Goal: Use online tool/utility: Utilize a website feature to perform a specific function

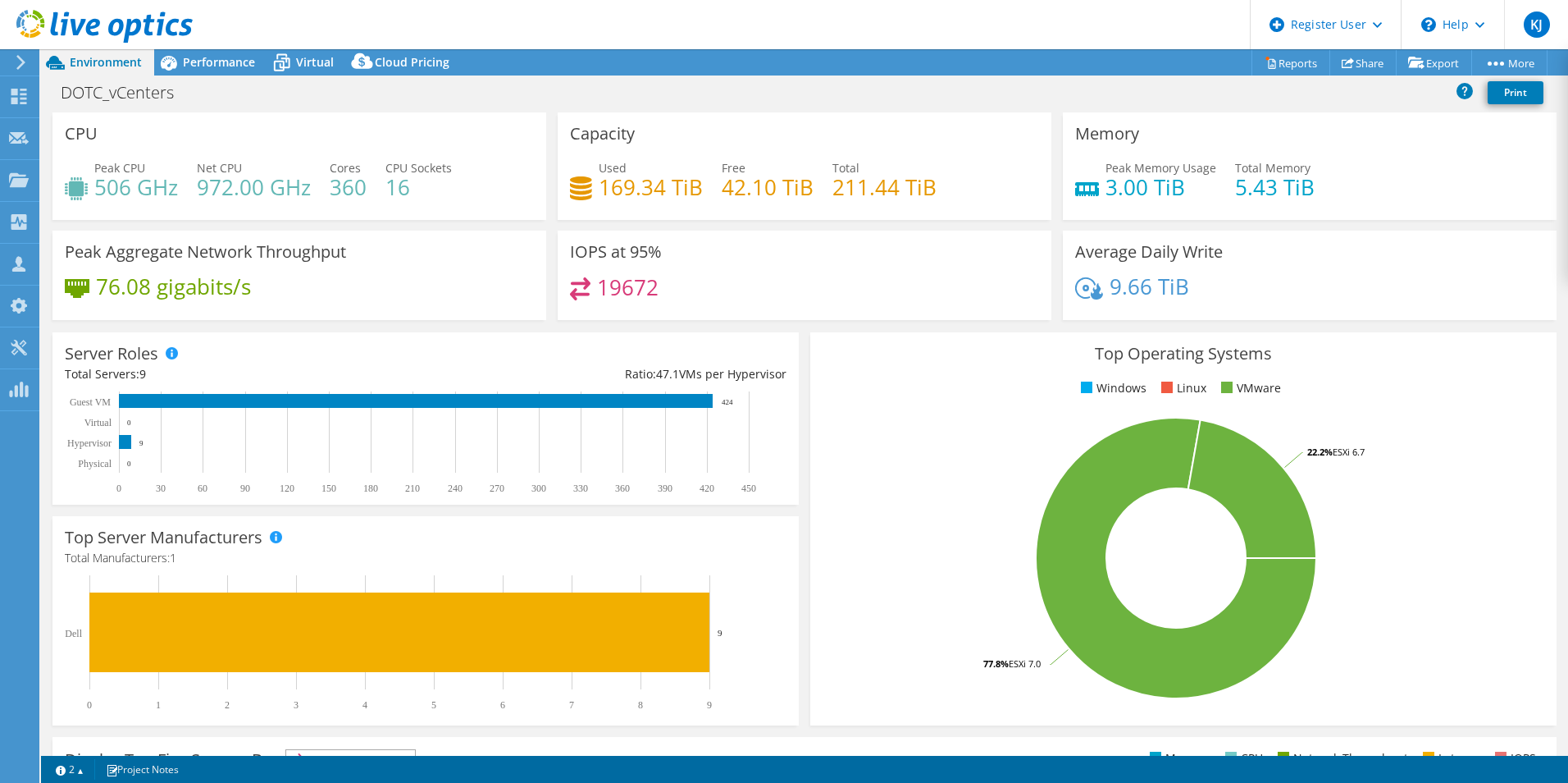
select select "USD"
click at [235, 76] on div "DOTC_vCenters Print" at bounding box center [805, 94] width 1527 height 37
click at [235, 53] on div "Performance" at bounding box center [210, 62] width 113 height 26
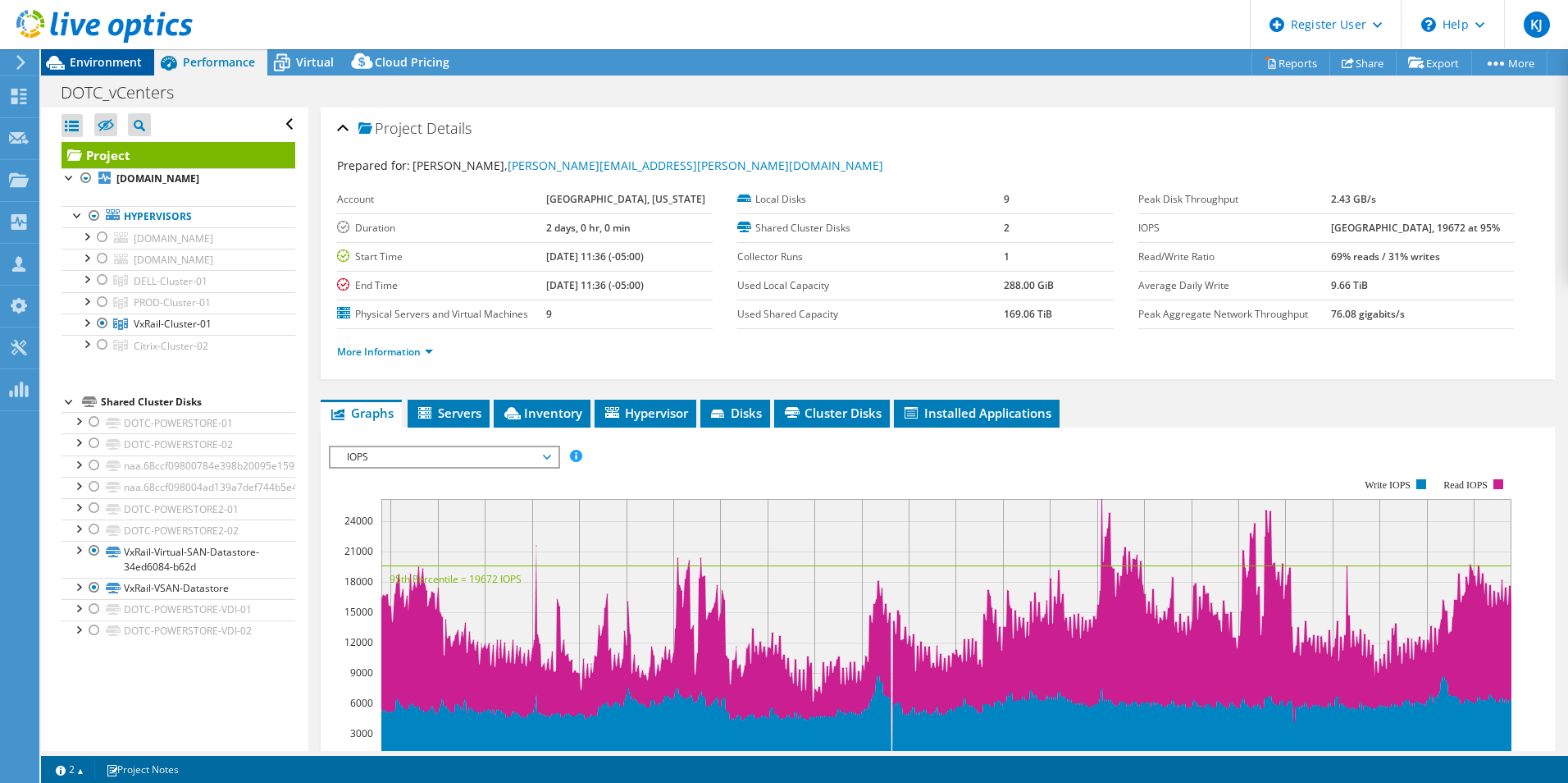
click at [101, 61] on span "Environment" at bounding box center [106, 62] width 72 height 16
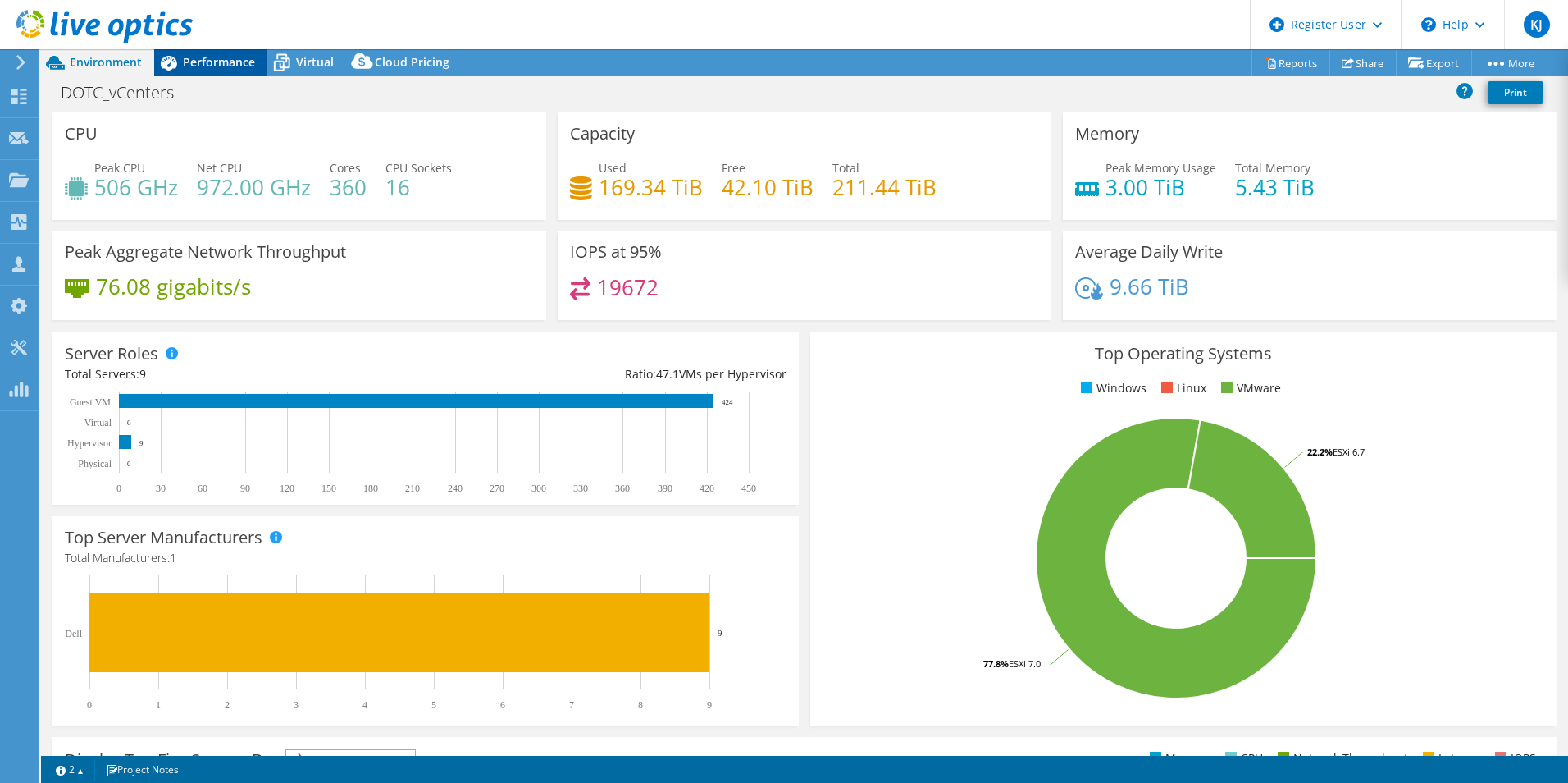
click at [210, 66] on span "Performance" at bounding box center [219, 62] width 72 height 16
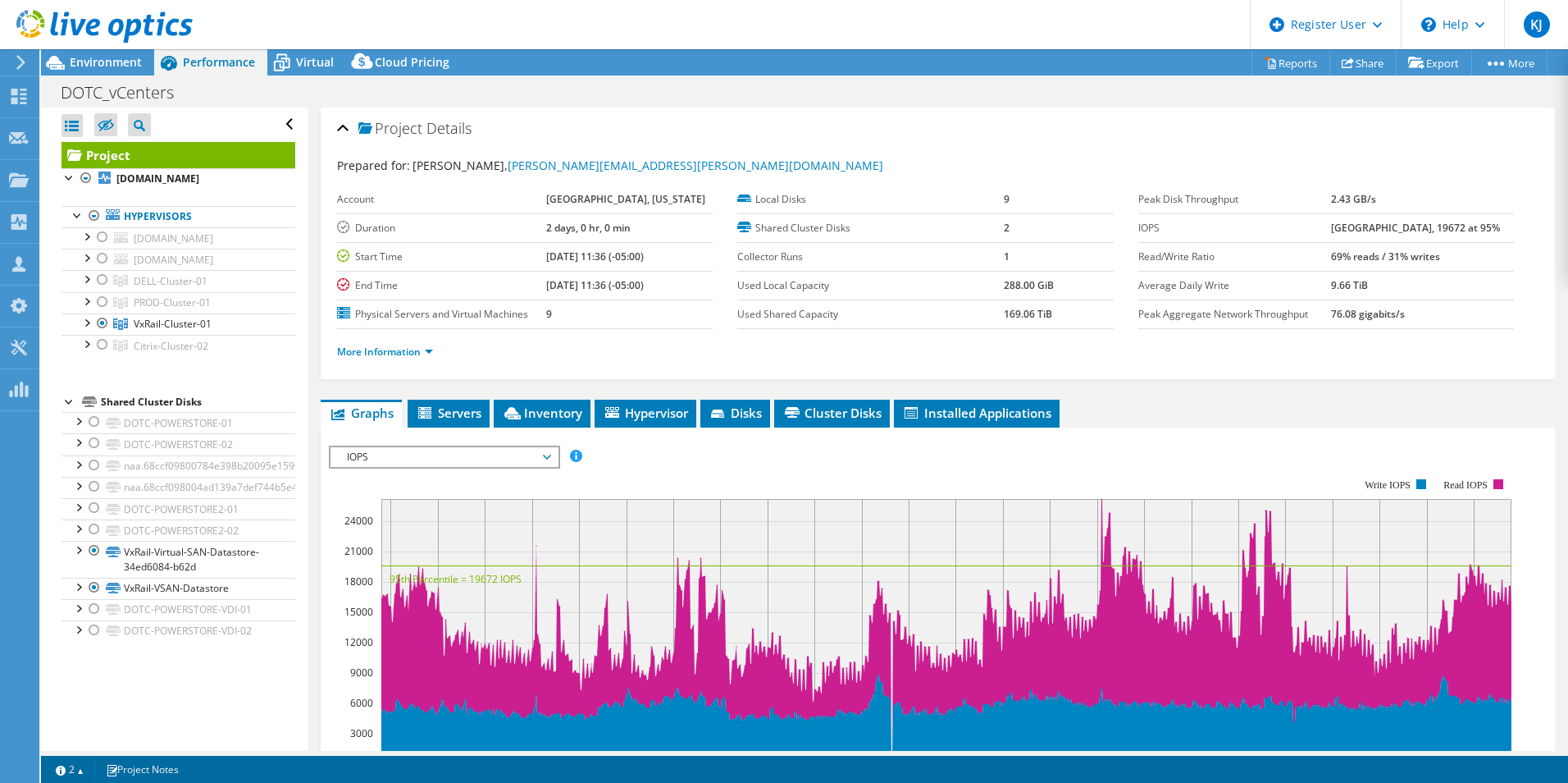
click at [509, 451] on span "IOPS" at bounding box center [443, 456] width 210 height 19
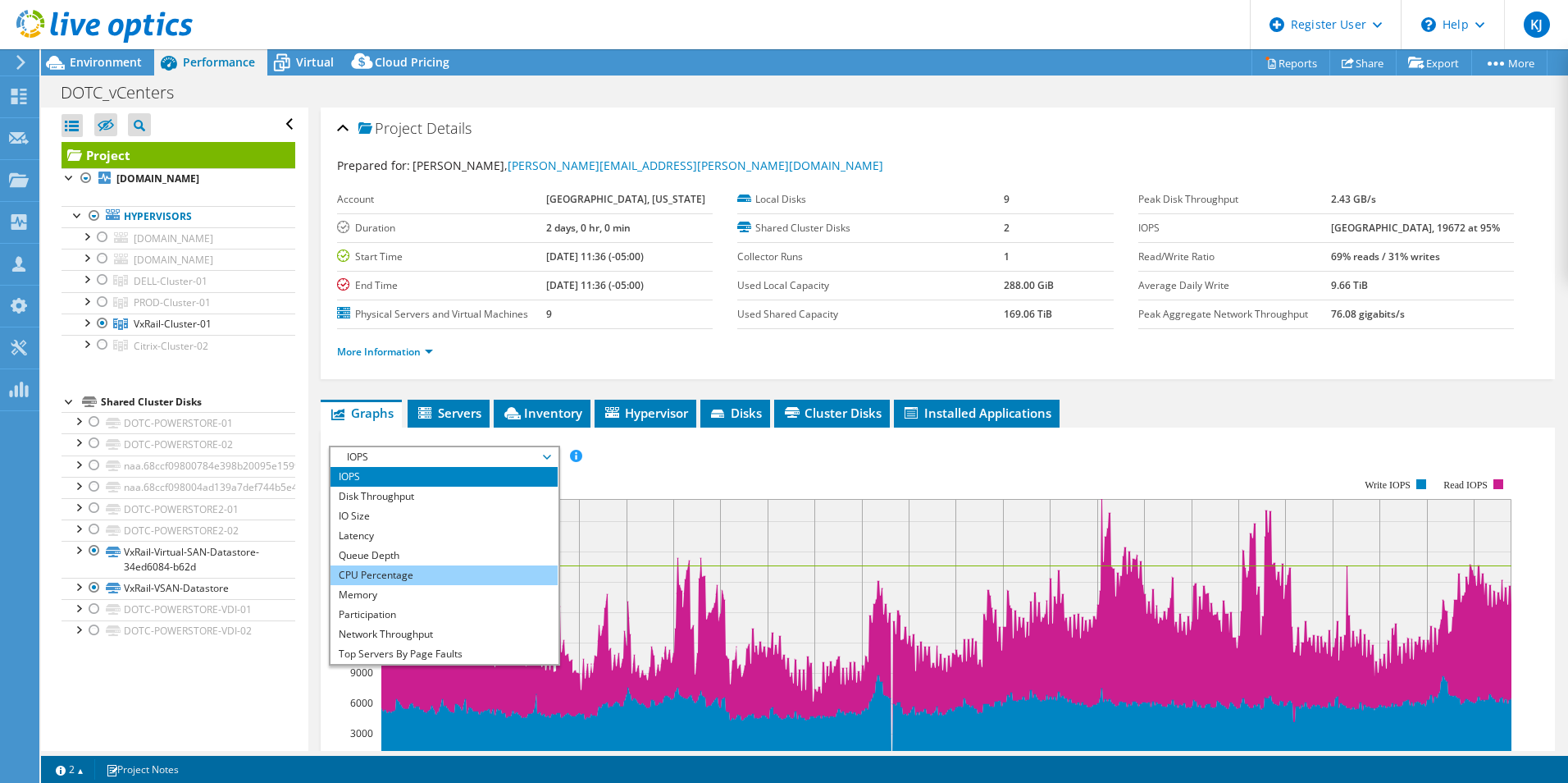
click at [486, 578] on li "CPU Percentage" at bounding box center [443, 574] width 227 height 19
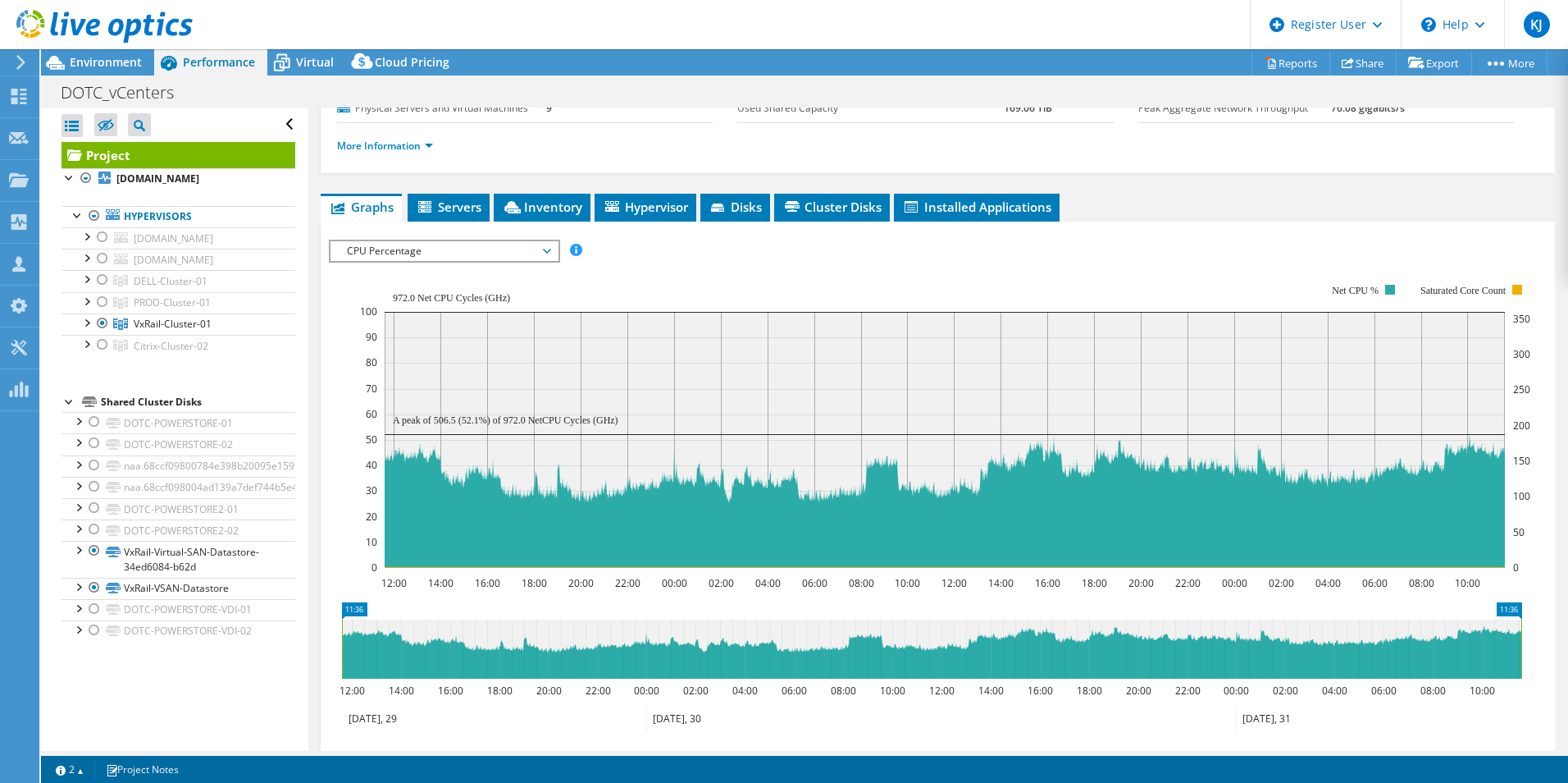
scroll to position [207, 0]
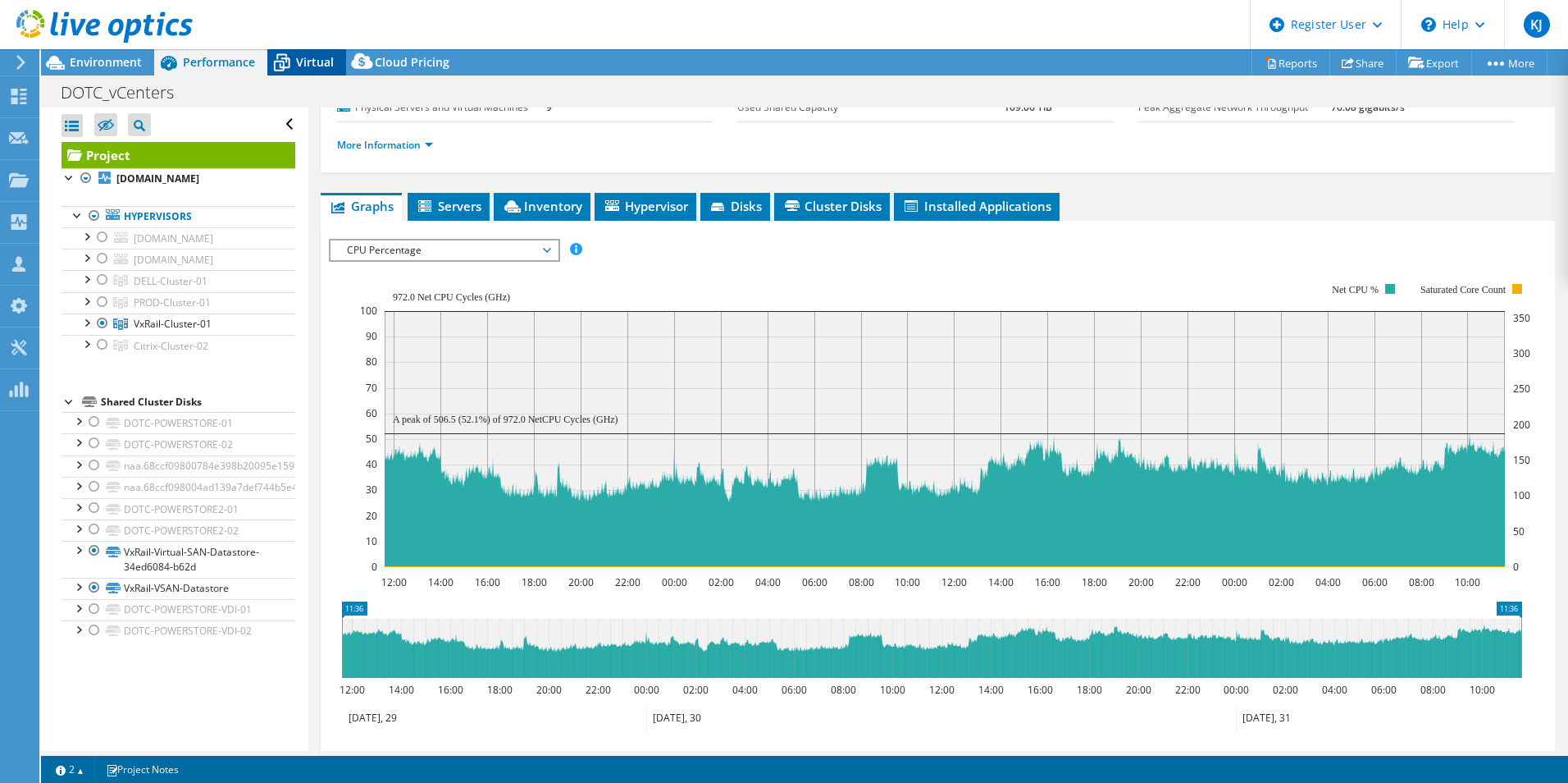
click at [317, 70] on div "Virtual" at bounding box center [307, 62] width 79 height 26
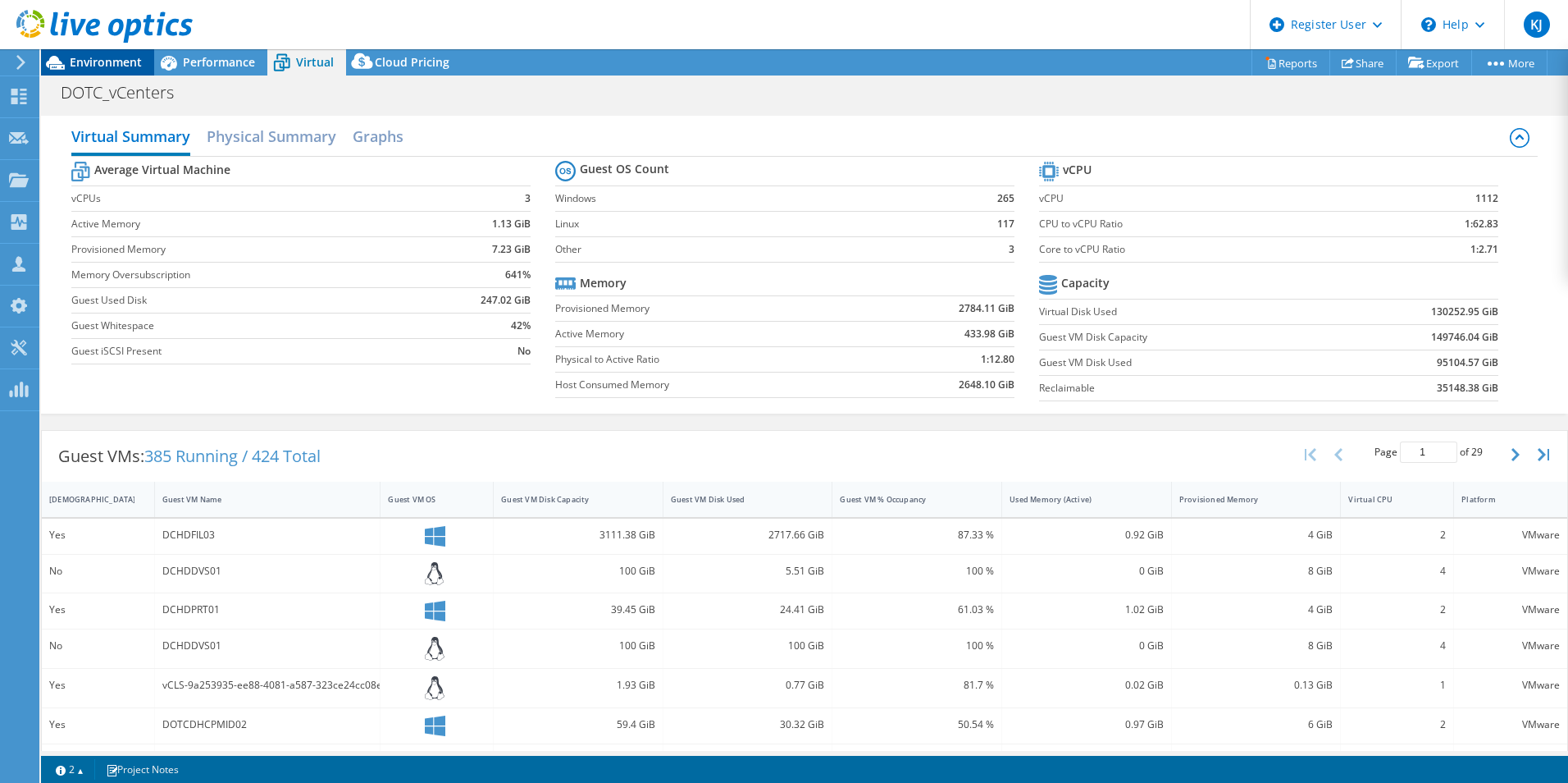
click at [128, 61] on span "Environment" at bounding box center [106, 62] width 72 height 16
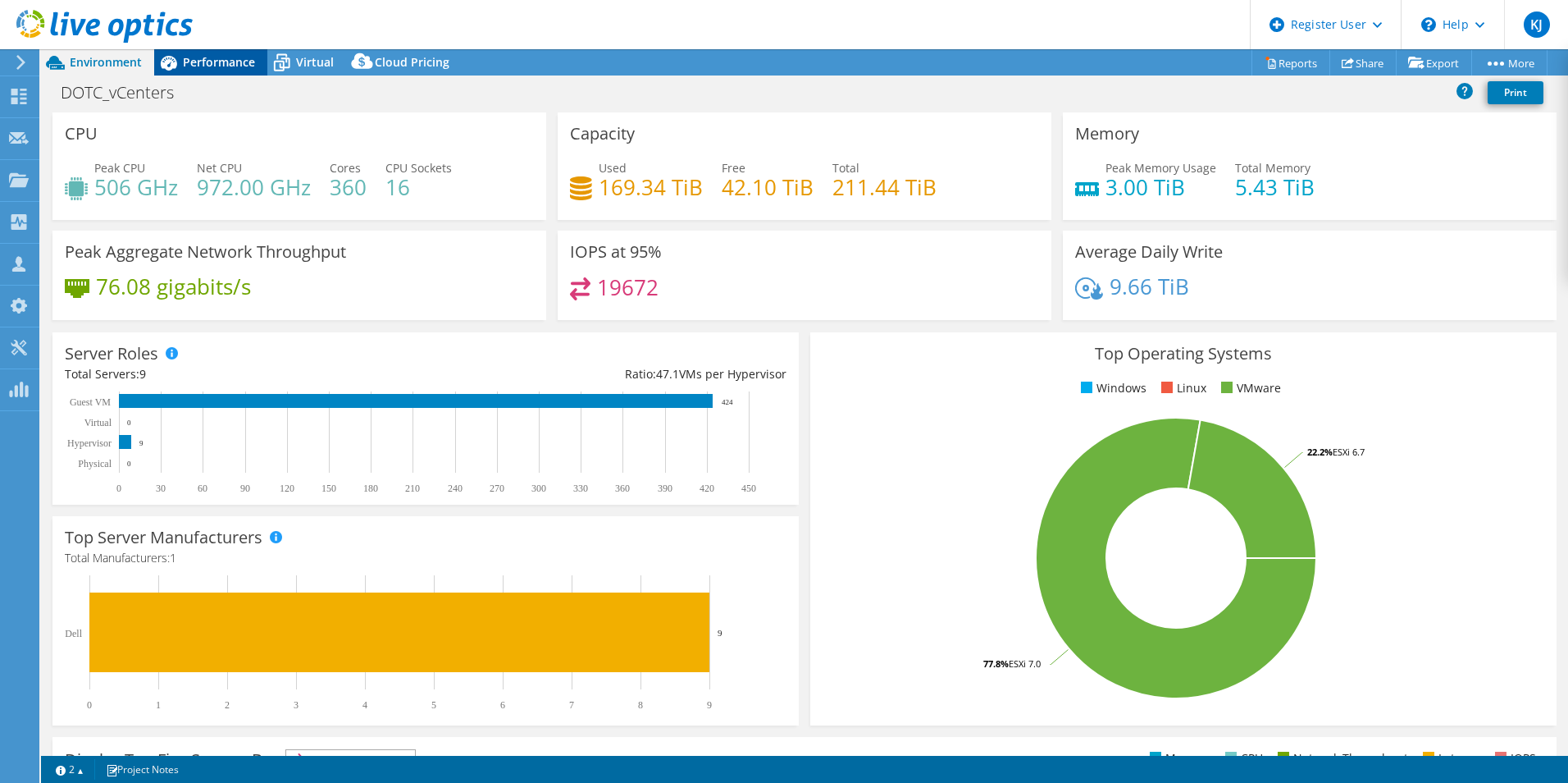
click at [219, 67] on span "Performance" at bounding box center [219, 62] width 72 height 16
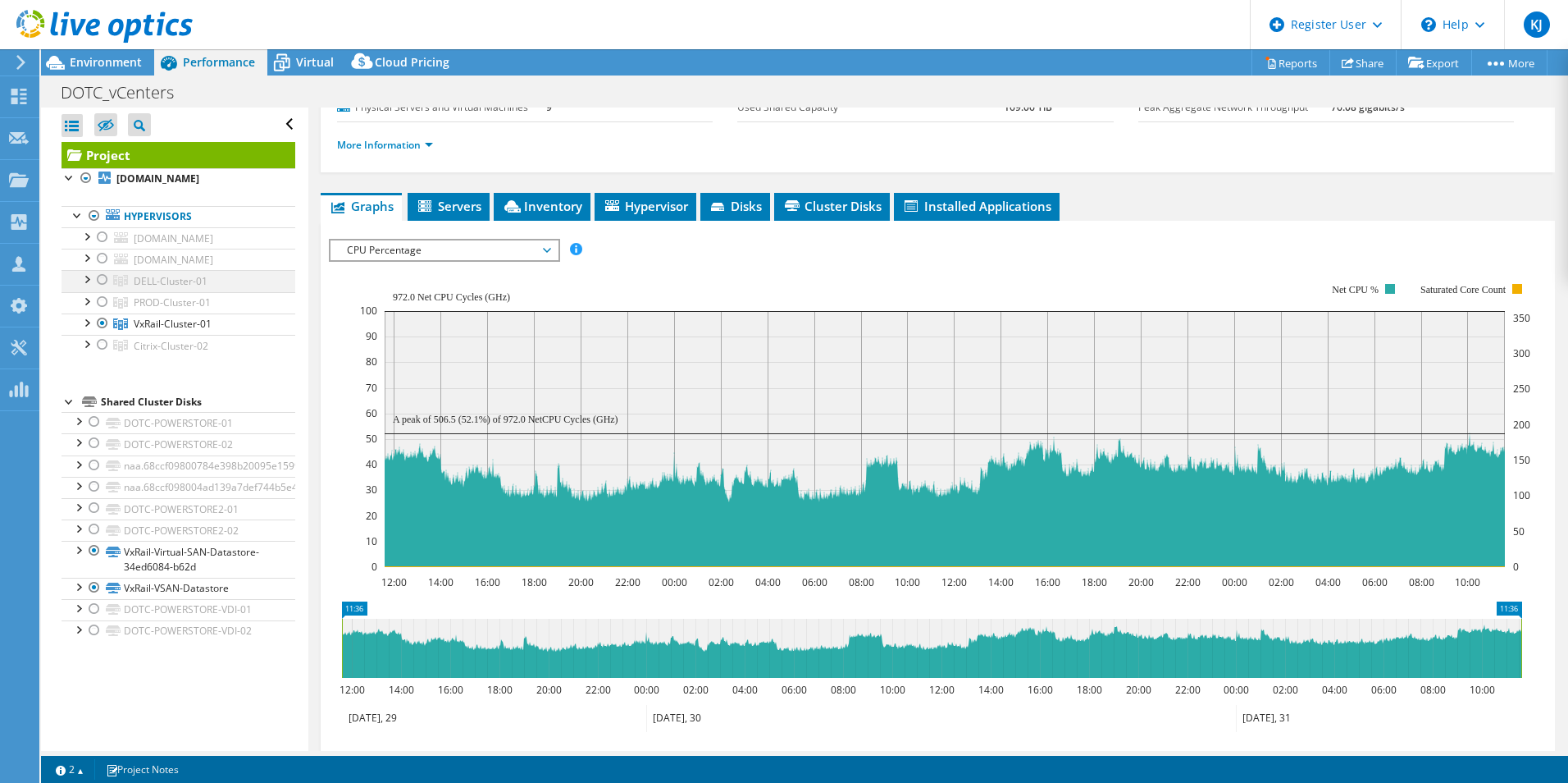
click at [103, 280] on div at bounding box center [103, 279] width 17 height 19
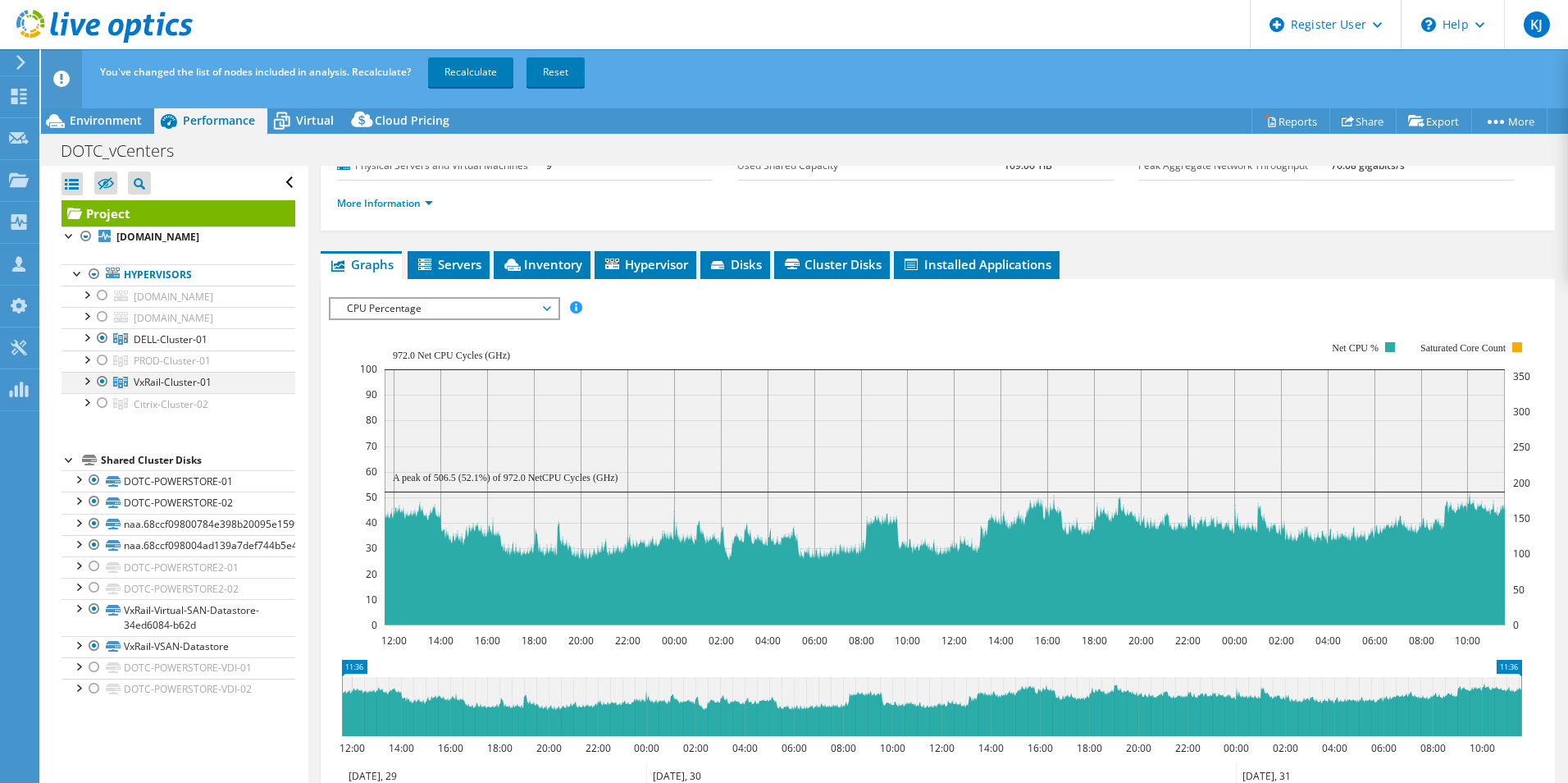
click at [104, 374] on div at bounding box center [103, 381] width 17 height 19
click at [463, 80] on link "Recalculate" at bounding box center [471, 72] width 85 height 29
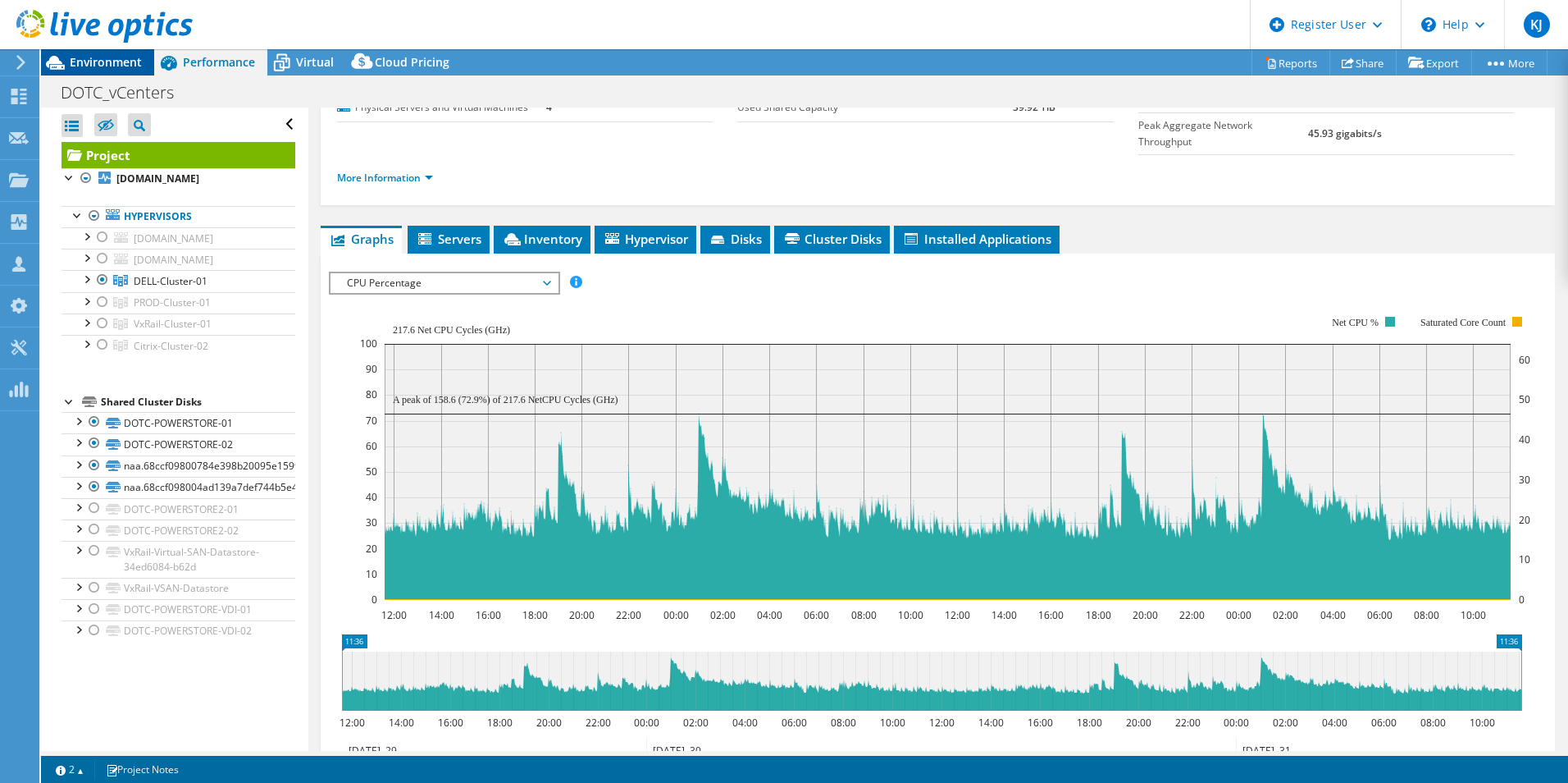
click at [132, 65] on span "Environment" at bounding box center [106, 62] width 72 height 16
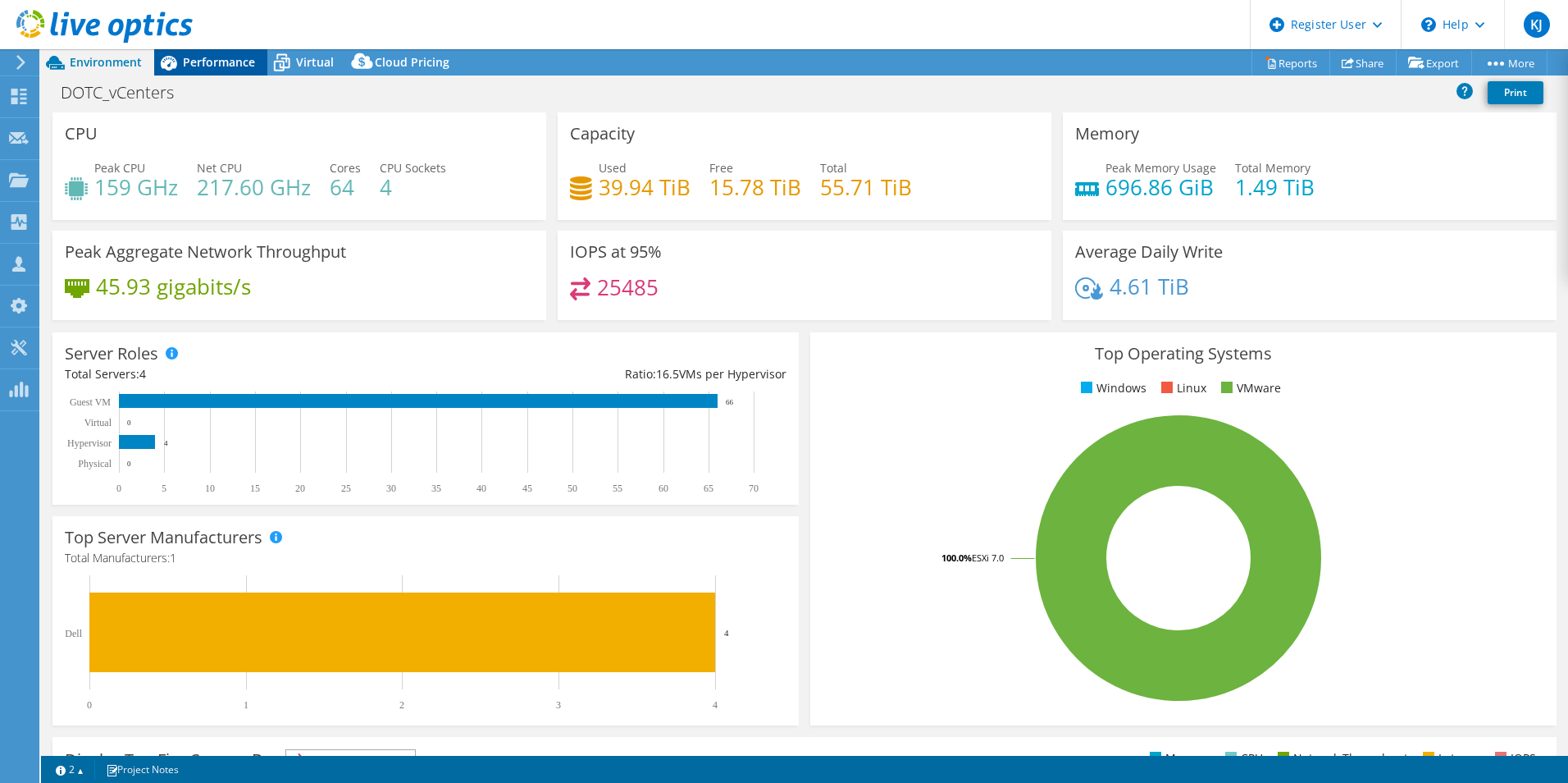
click at [216, 71] on div "Performance" at bounding box center [210, 62] width 113 height 26
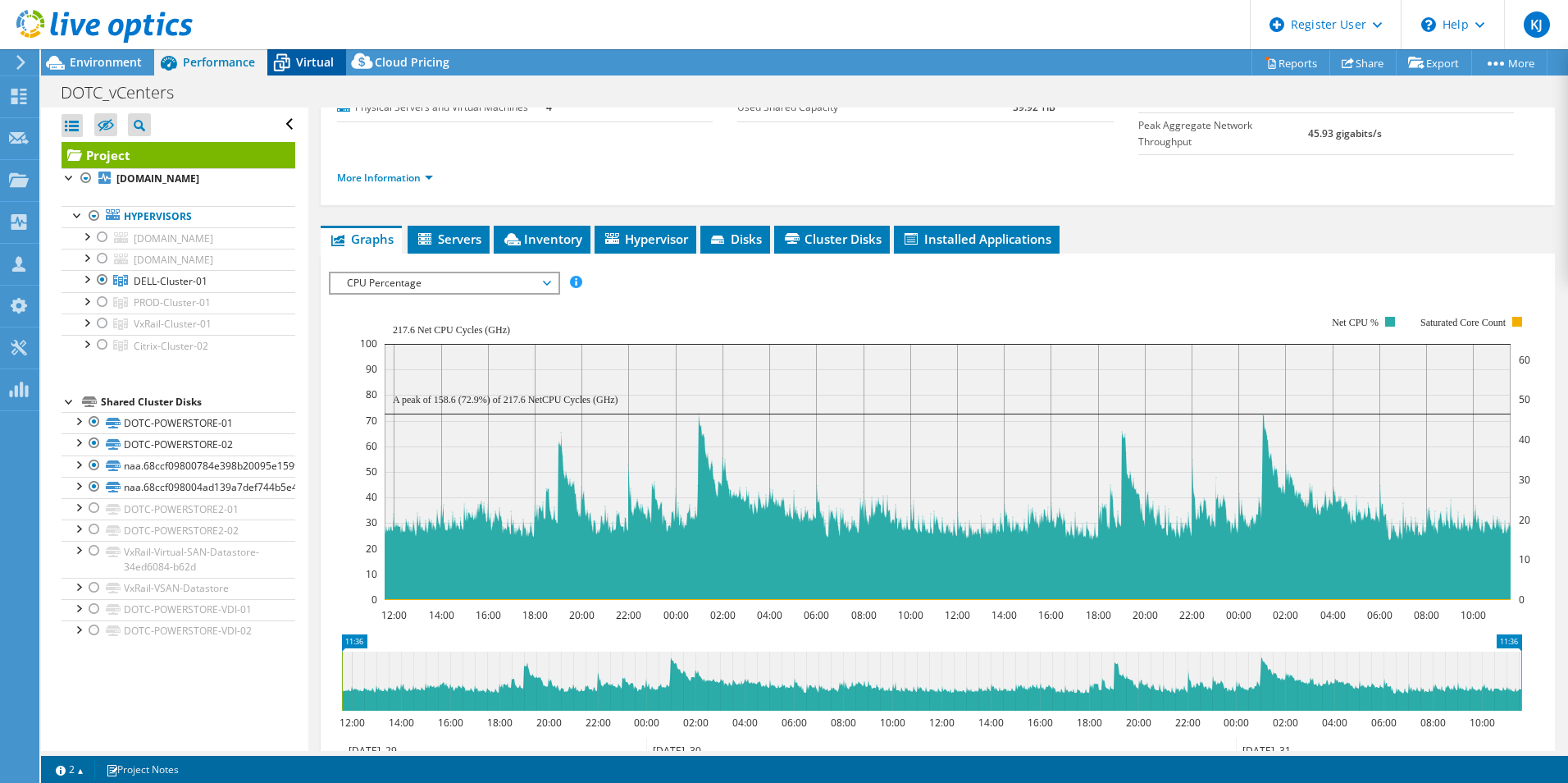
click at [287, 61] on icon at bounding box center [282, 63] width 28 height 29
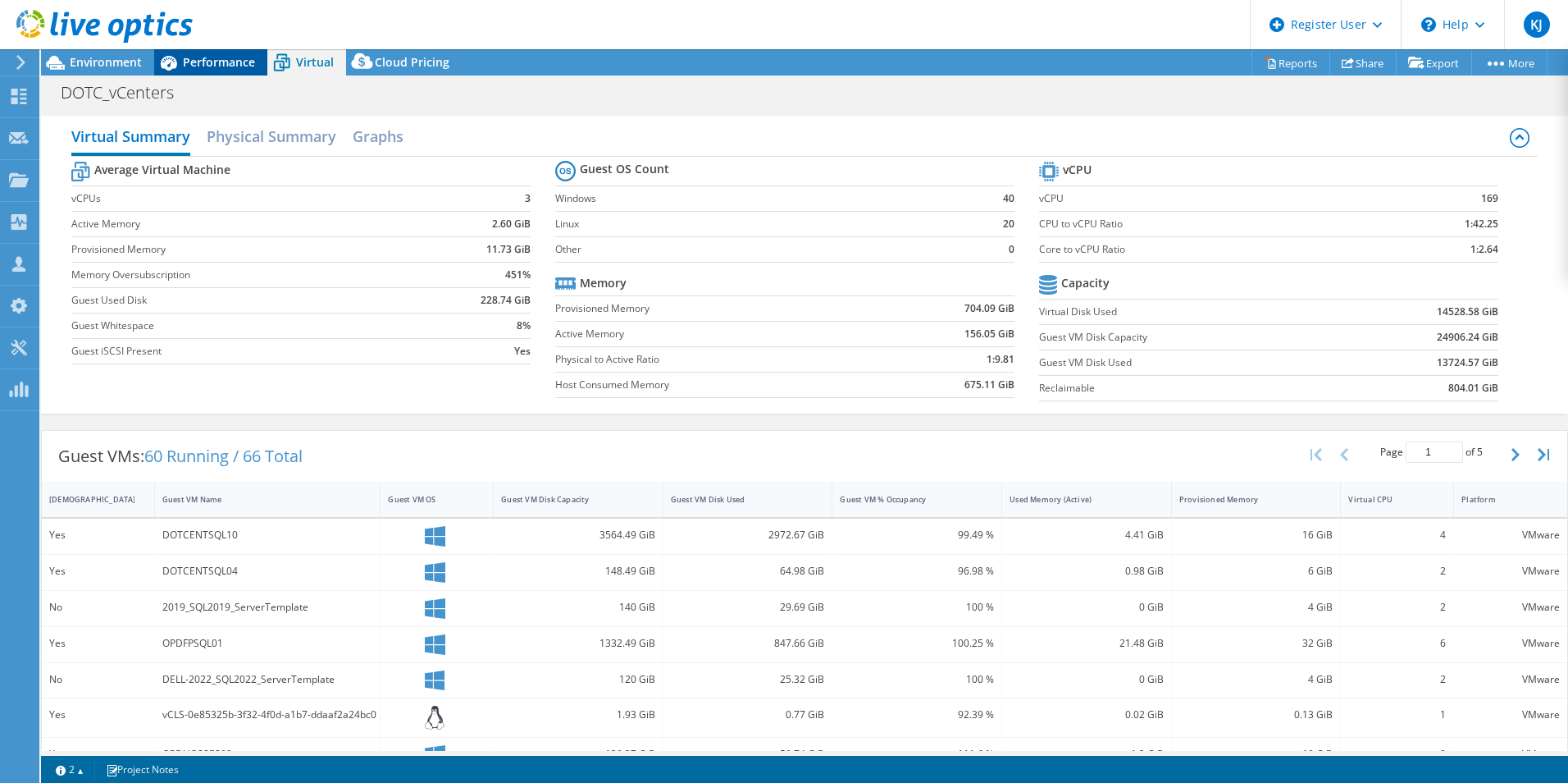
click at [216, 61] on span "Performance" at bounding box center [219, 62] width 72 height 16
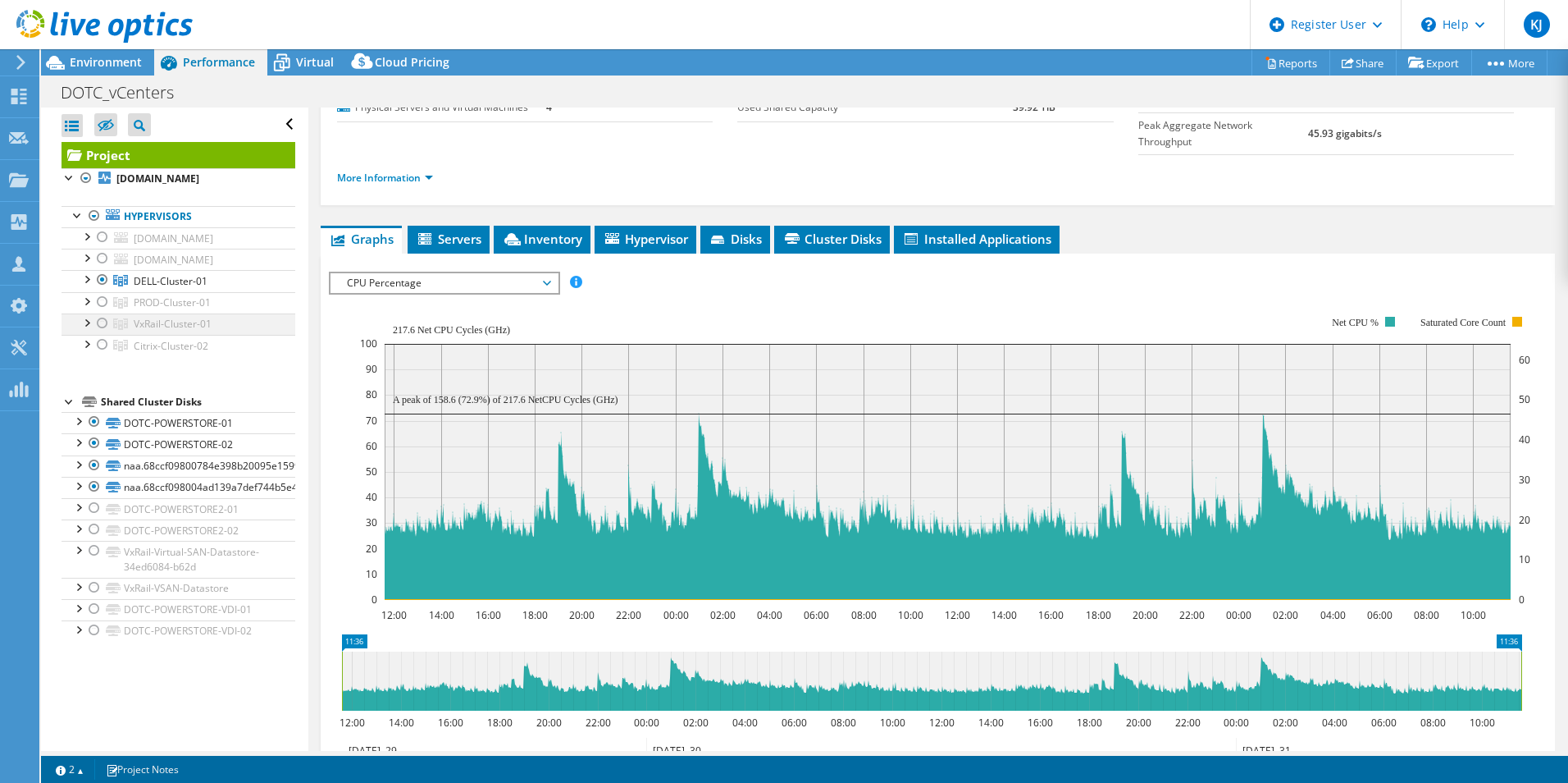
click at [106, 323] on div at bounding box center [103, 323] width 17 height 19
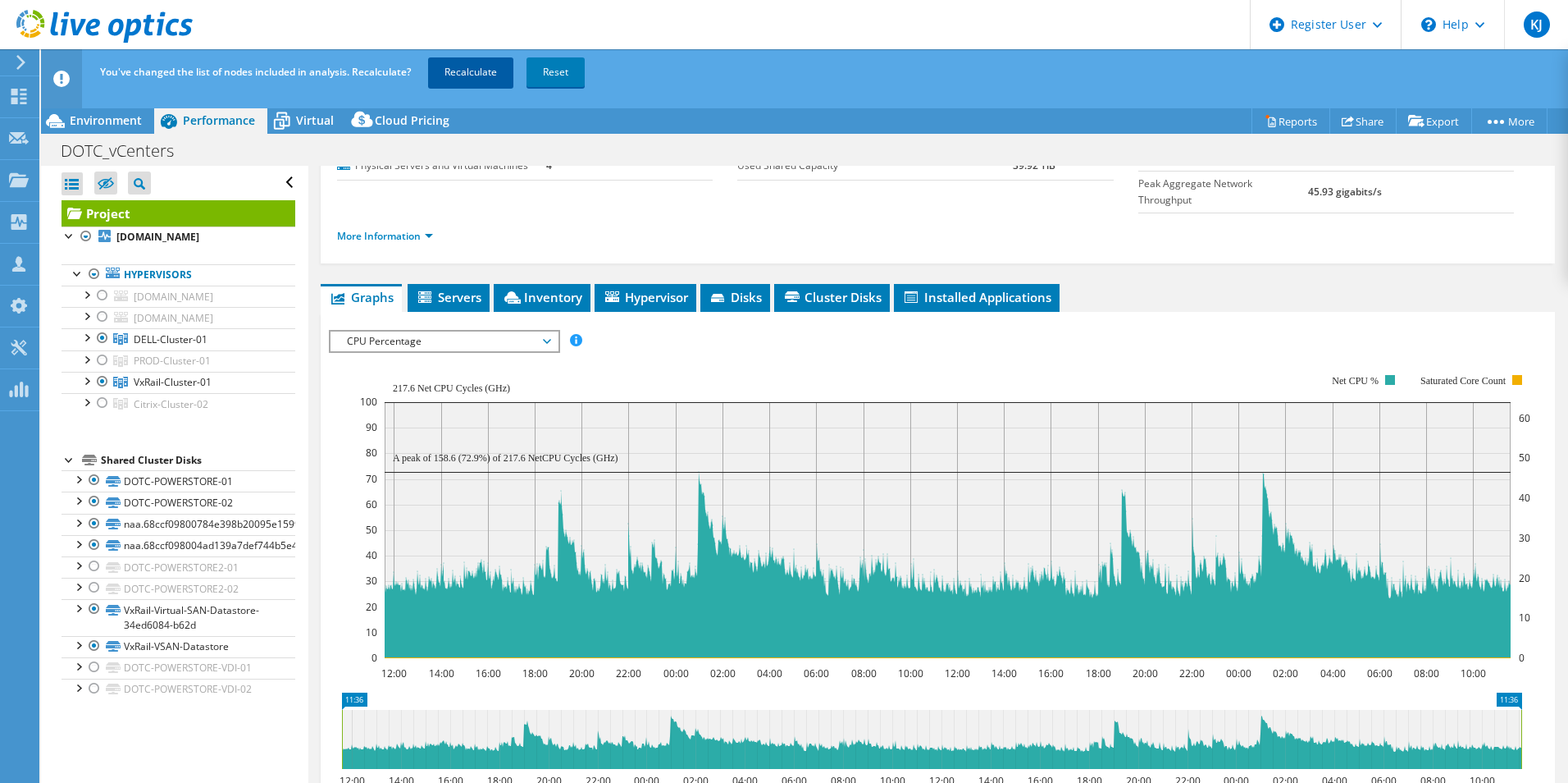
click at [458, 71] on link "Recalculate" at bounding box center [471, 72] width 85 height 29
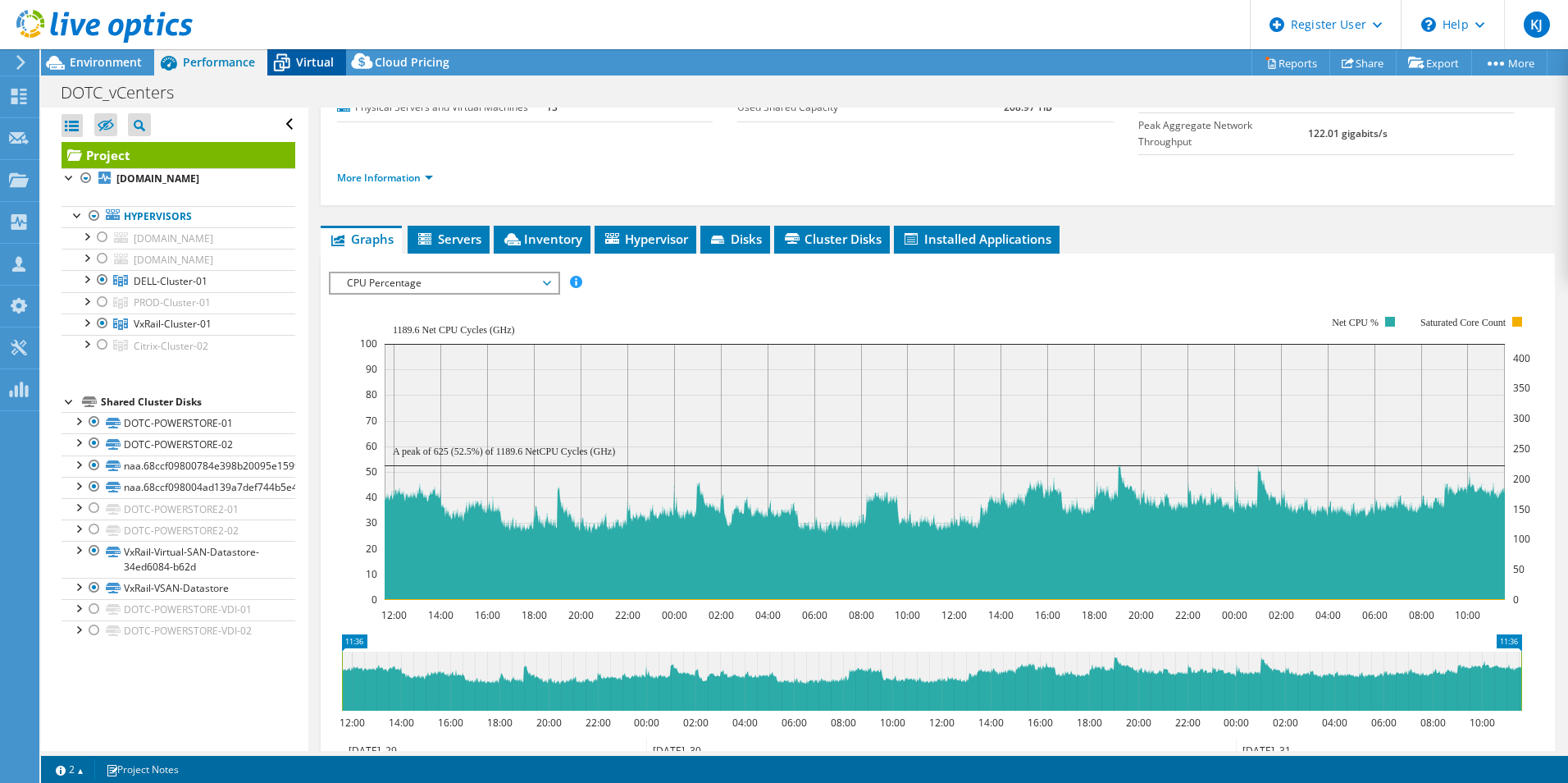
click at [314, 65] on span "Virtual" at bounding box center [314, 62] width 38 height 16
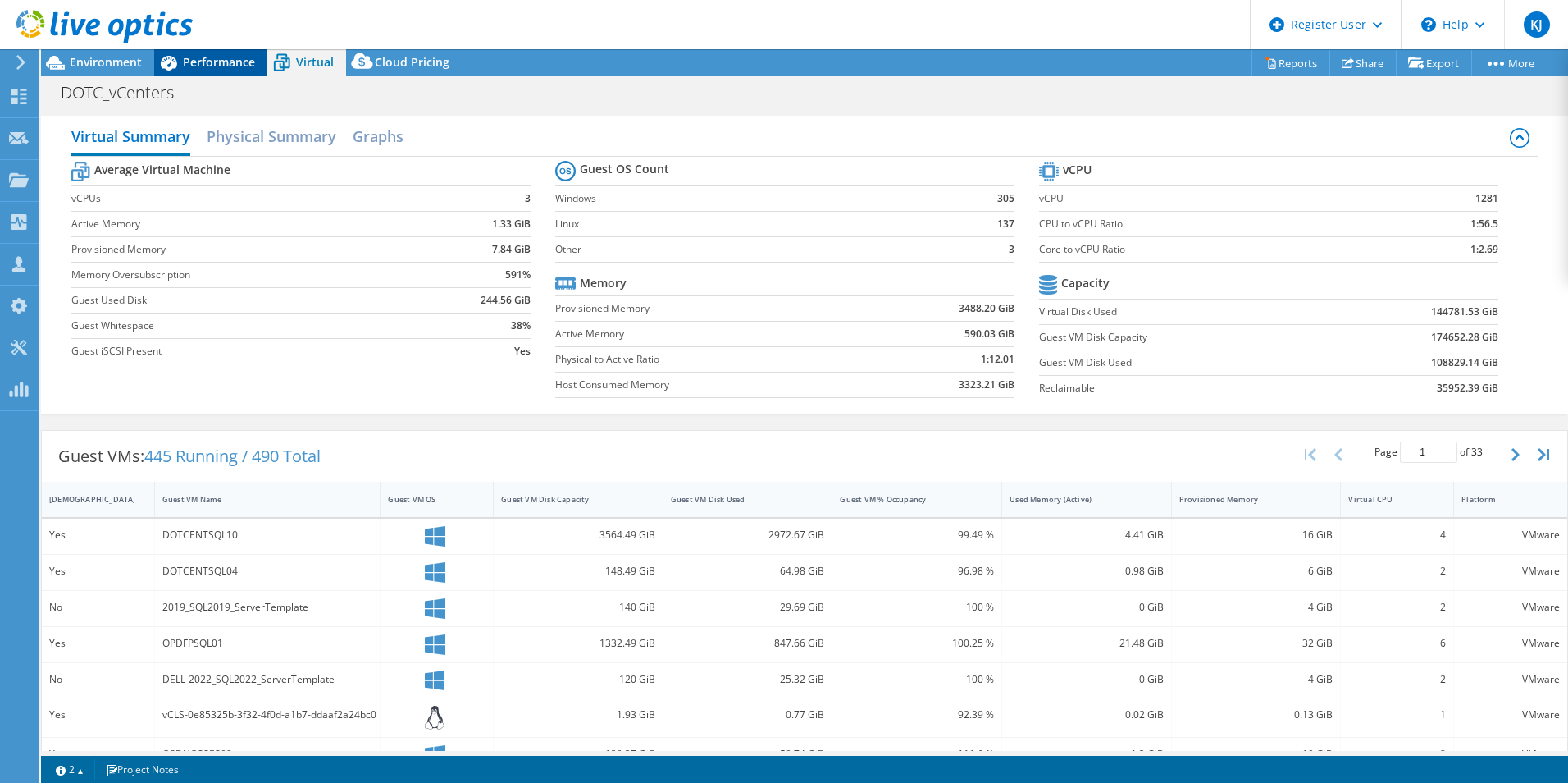
click at [251, 65] on span "Performance" at bounding box center [219, 62] width 72 height 16
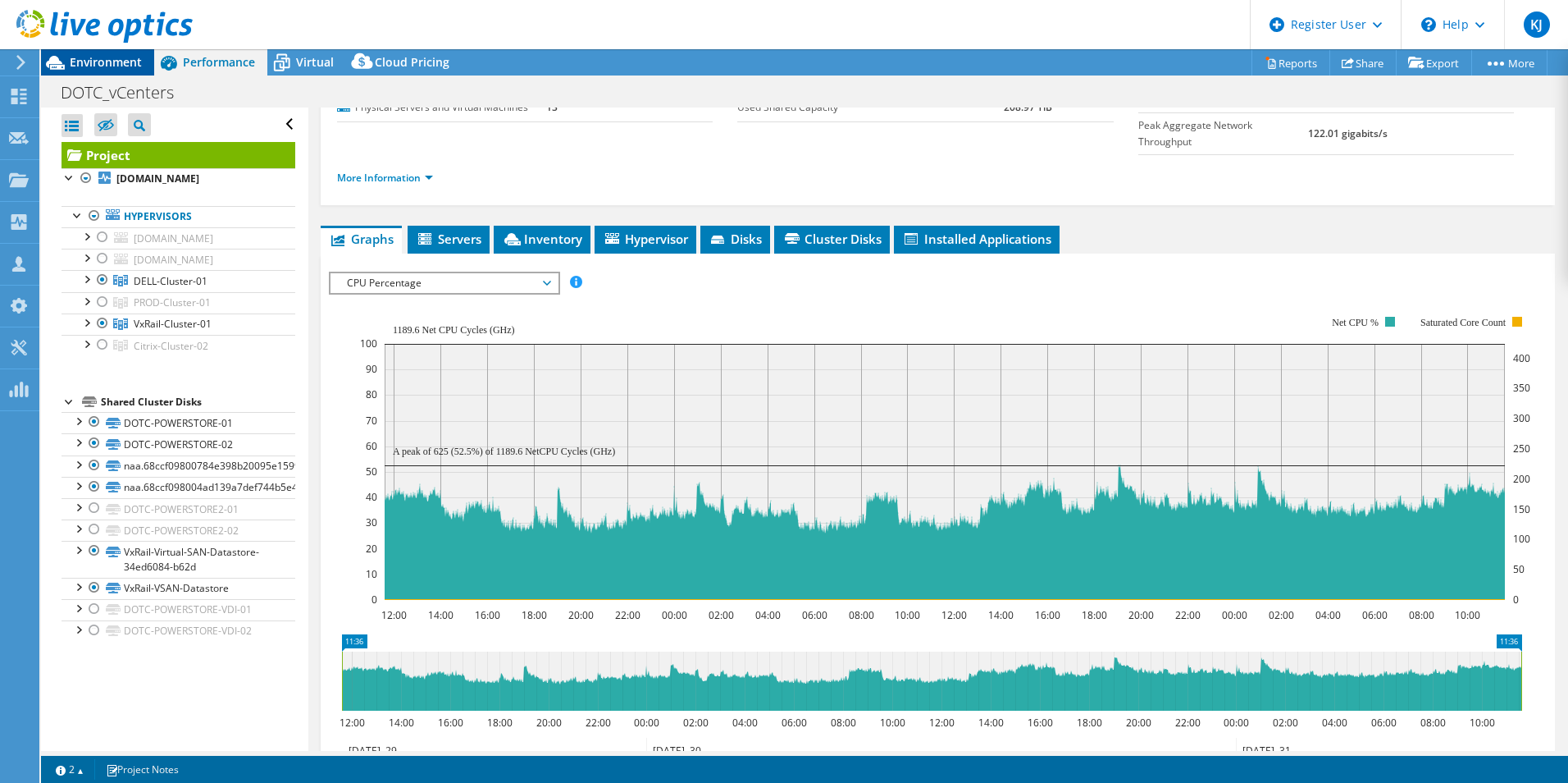
click at [95, 67] on span "Environment" at bounding box center [106, 62] width 72 height 16
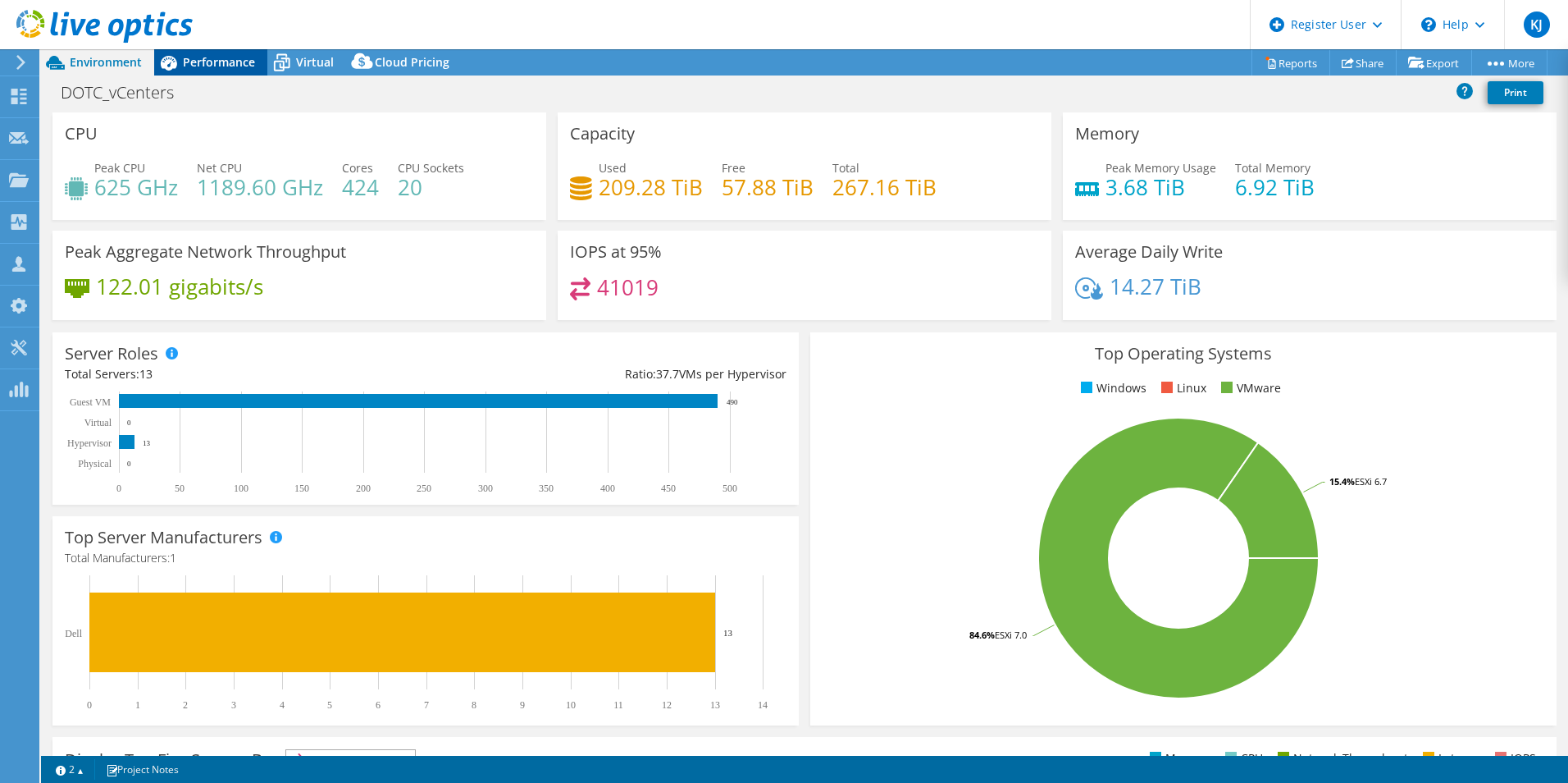
click at [220, 70] on div "Performance" at bounding box center [210, 62] width 113 height 26
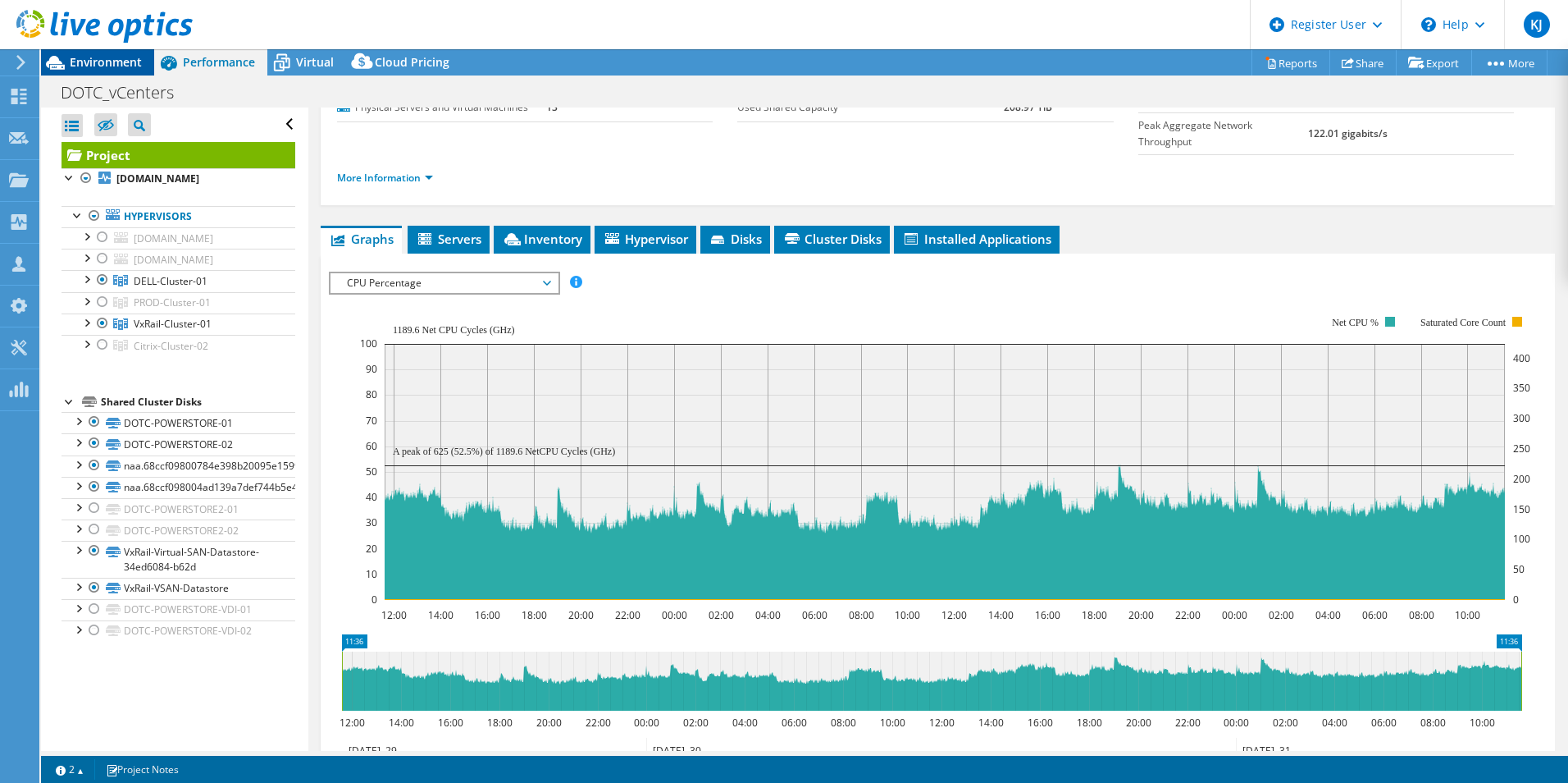
click at [132, 73] on div "Environment" at bounding box center [97, 62] width 113 height 26
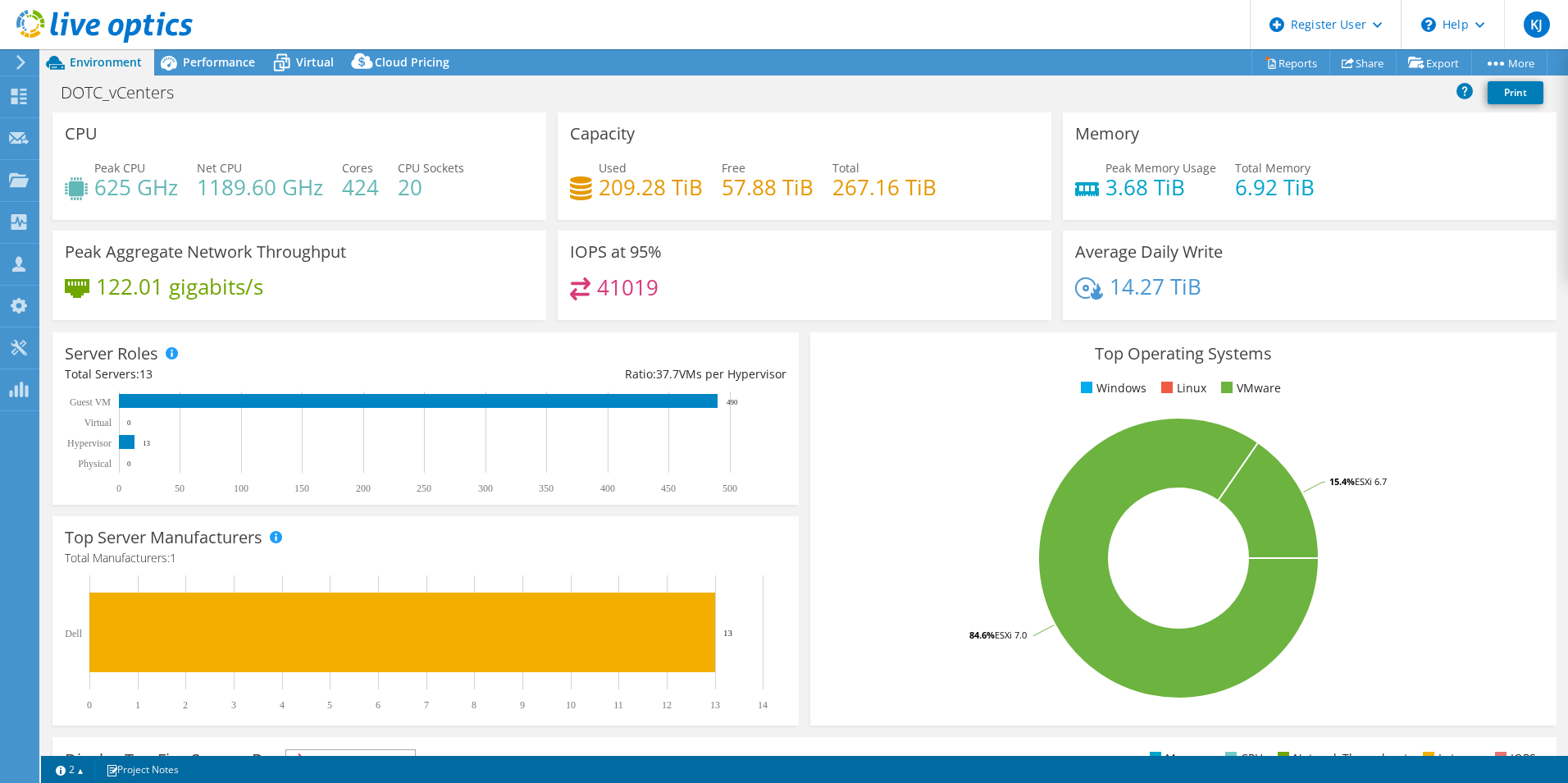
click at [1060, 706] on div "Top Operating Systems Windows Linux VMware 84.6% ESXi 7.0 15.4% ESXi 6.7" at bounding box center [1183, 528] width 747 height 393
click at [213, 72] on div "Performance" at bounding box center [210, 62] width 113 height 26
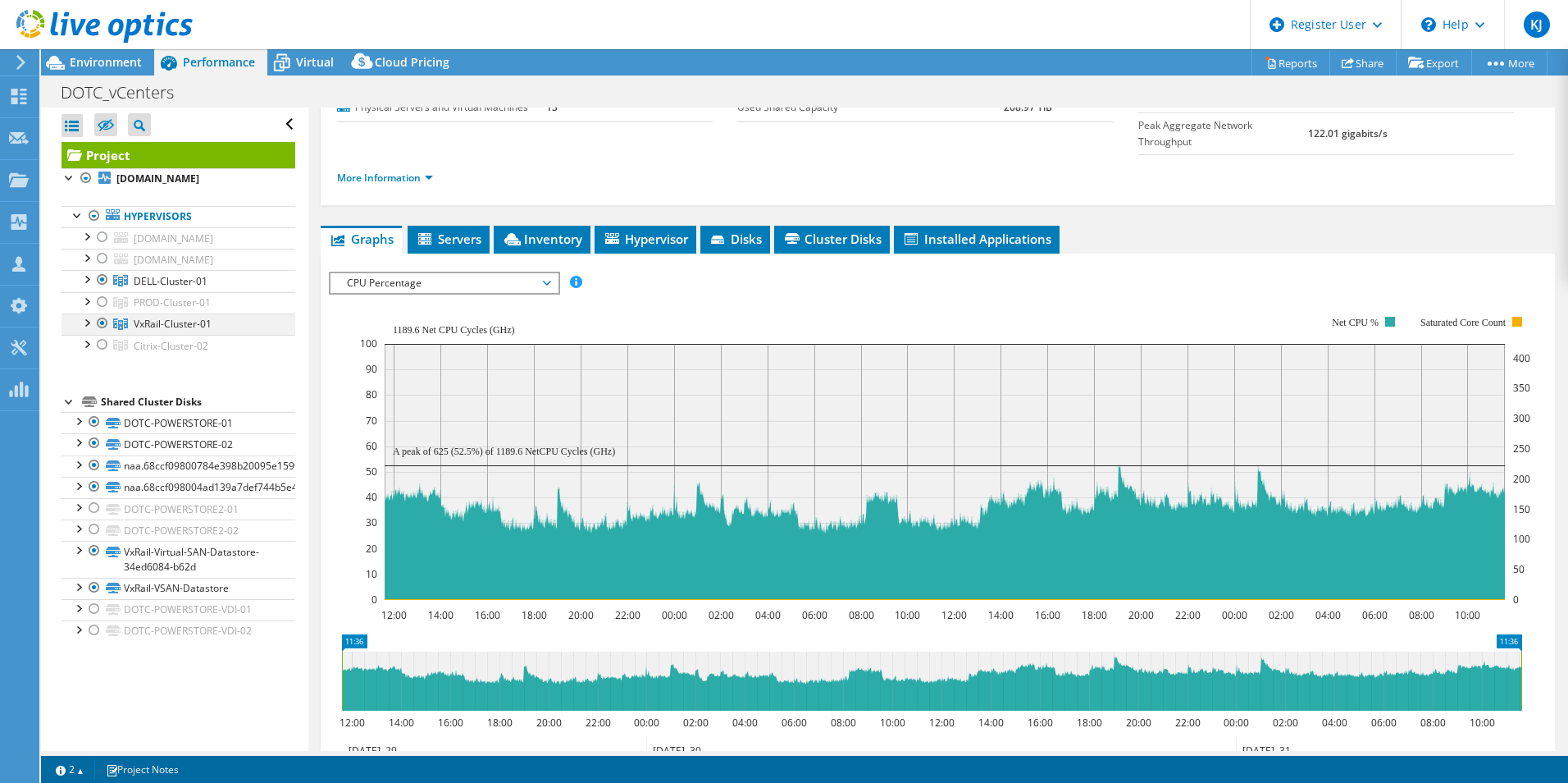
click at [104, 324] on div at bounding box center [103, 323] width 17 height 19
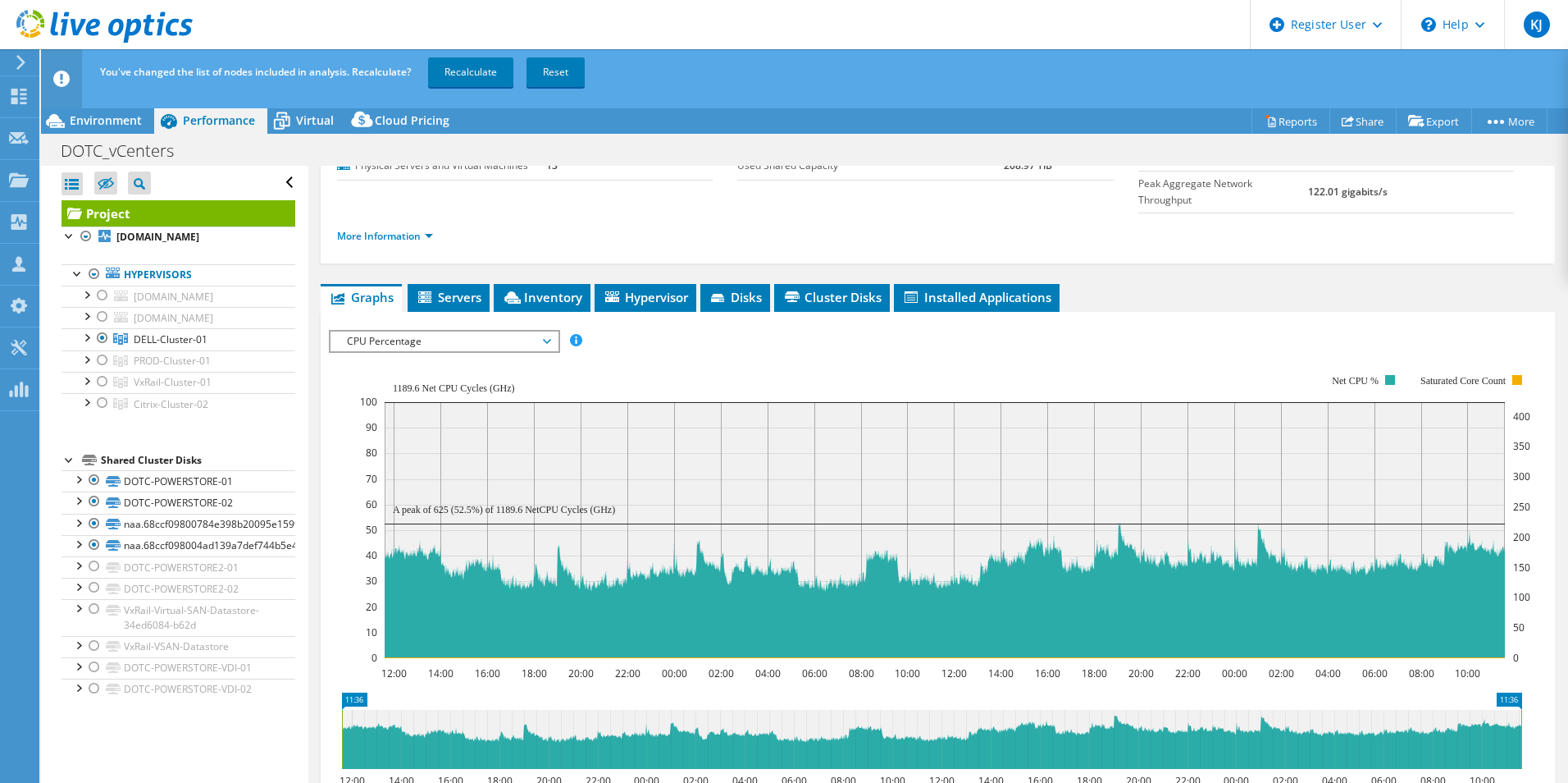
click at [494, 55] on div "You've changed the list of nodes included in analysis. Recalculate? Recalculate…" at bounding box center [834, 72] width 1477 height 46
click at [480, 70] on link "Recalculate" at bounding box center [471, 72] width 85 height 29
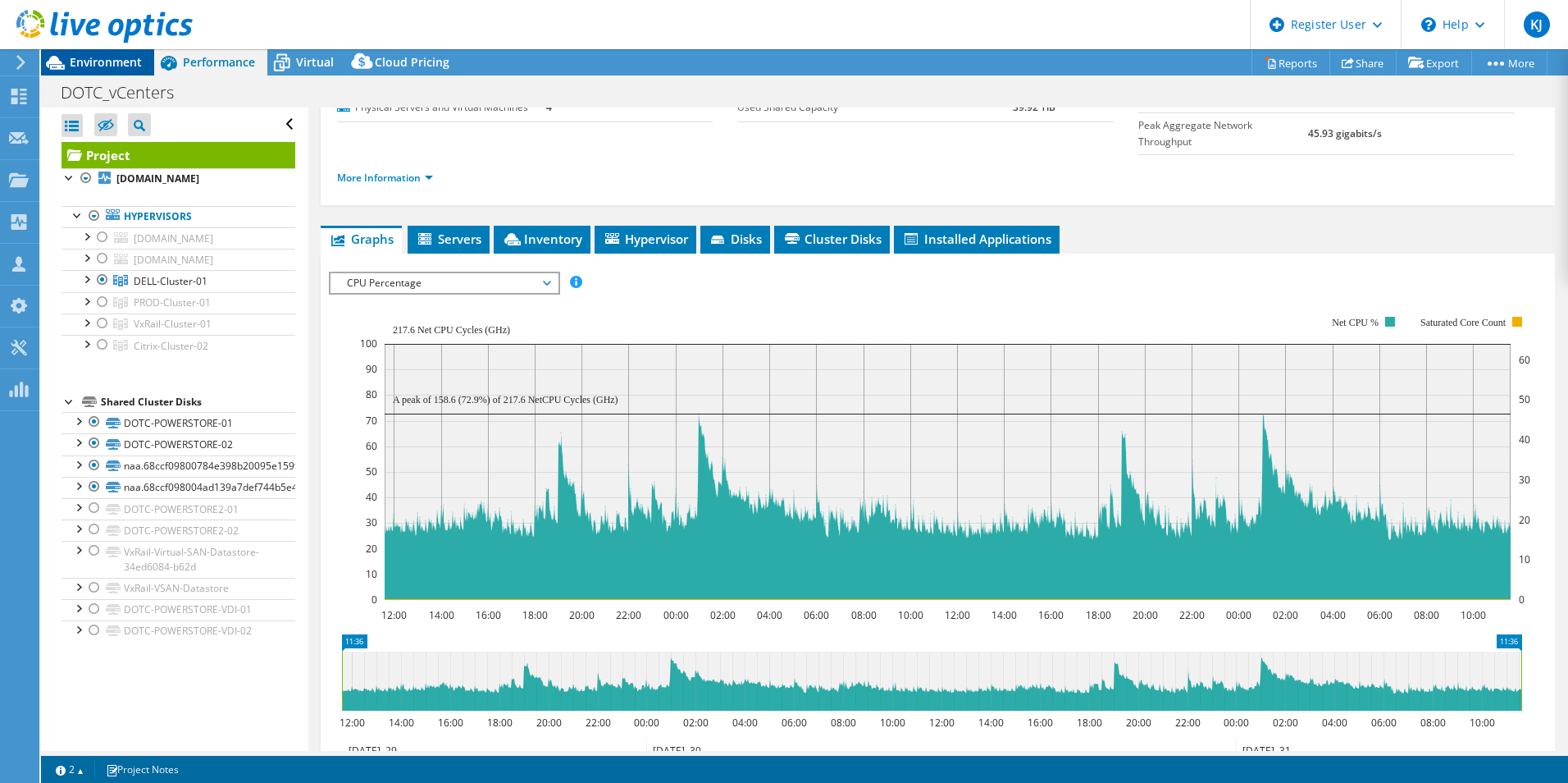
click at [124, 69] on span "Environment" at bounding box center [106, 62] width 72 height 16
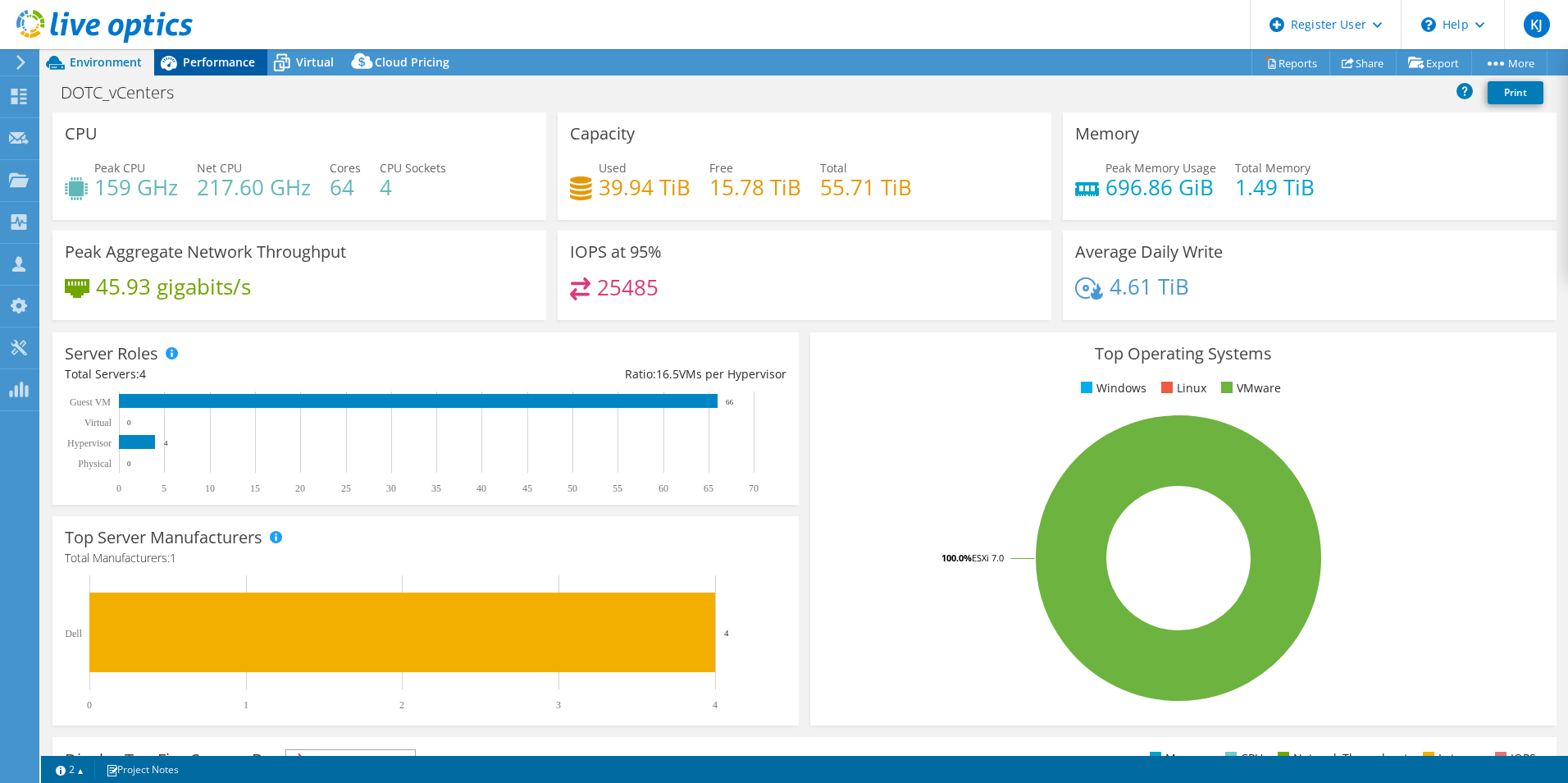
click at [235, 60] on span "Performance" at bounding box center [219, 62] width 72 height 16
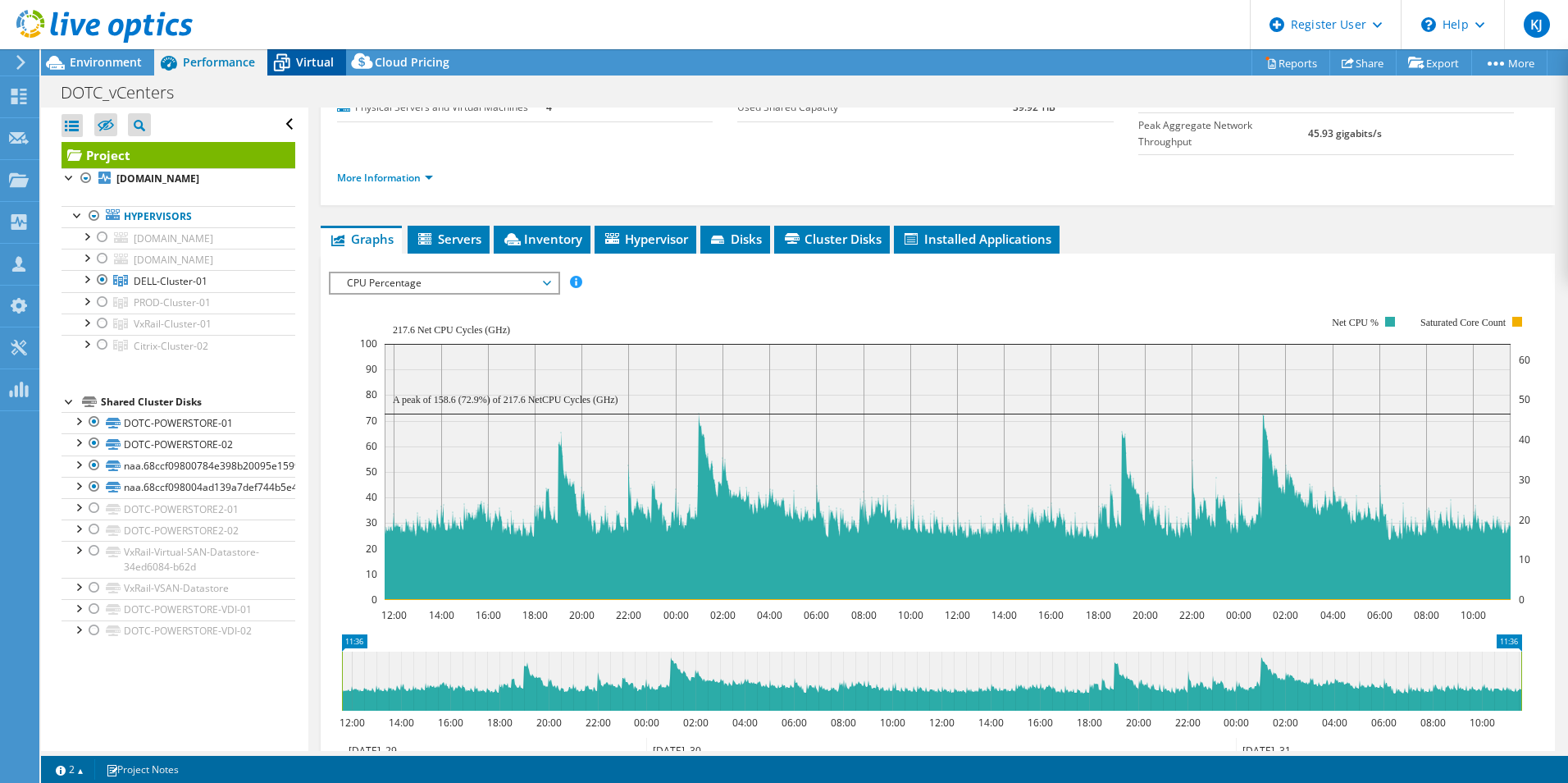
click at [294, 65] on icon at bounding box center [282, 63] width 28 height 29
